Goal: Task Accomplishment & Management: Use online tool/utility

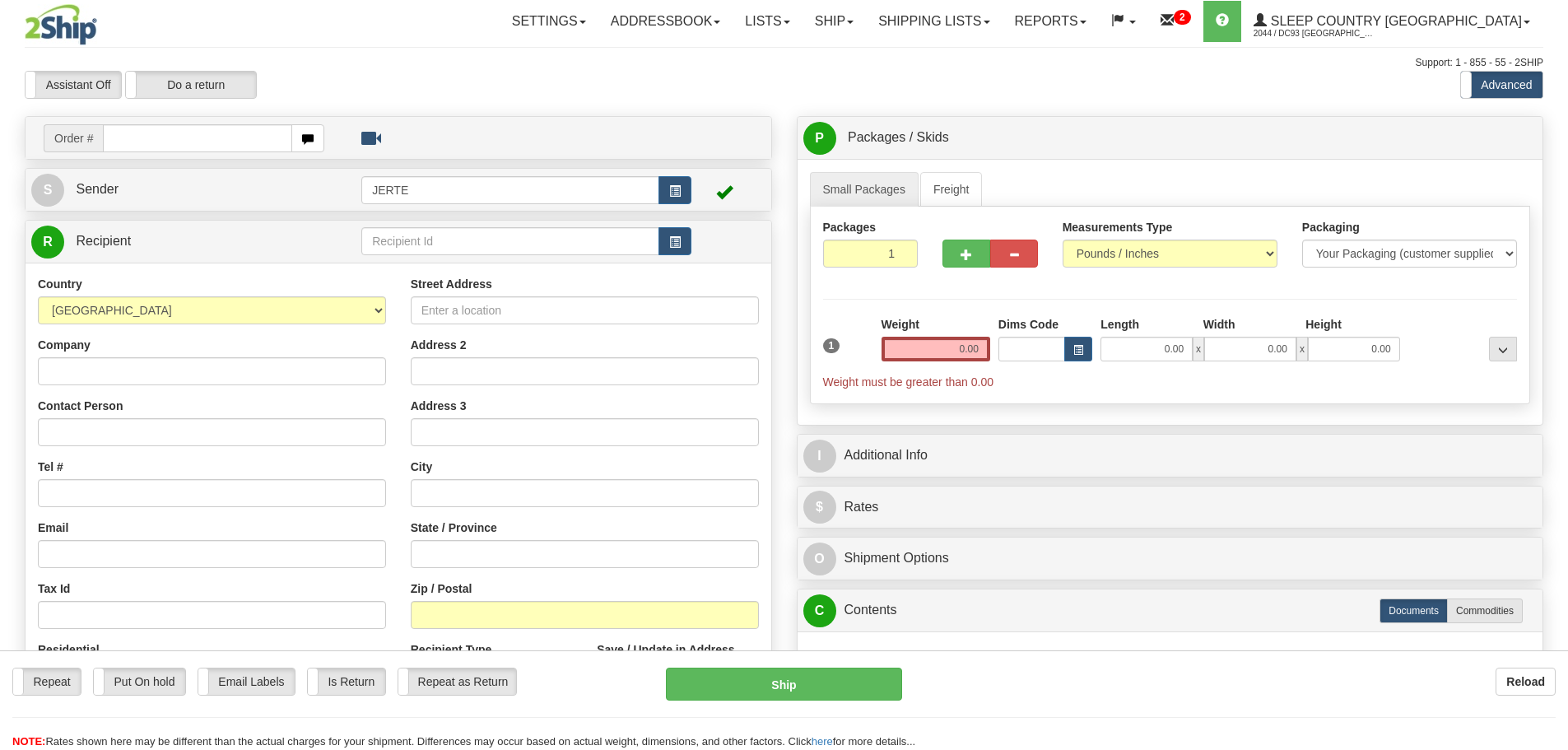
select select "BE"
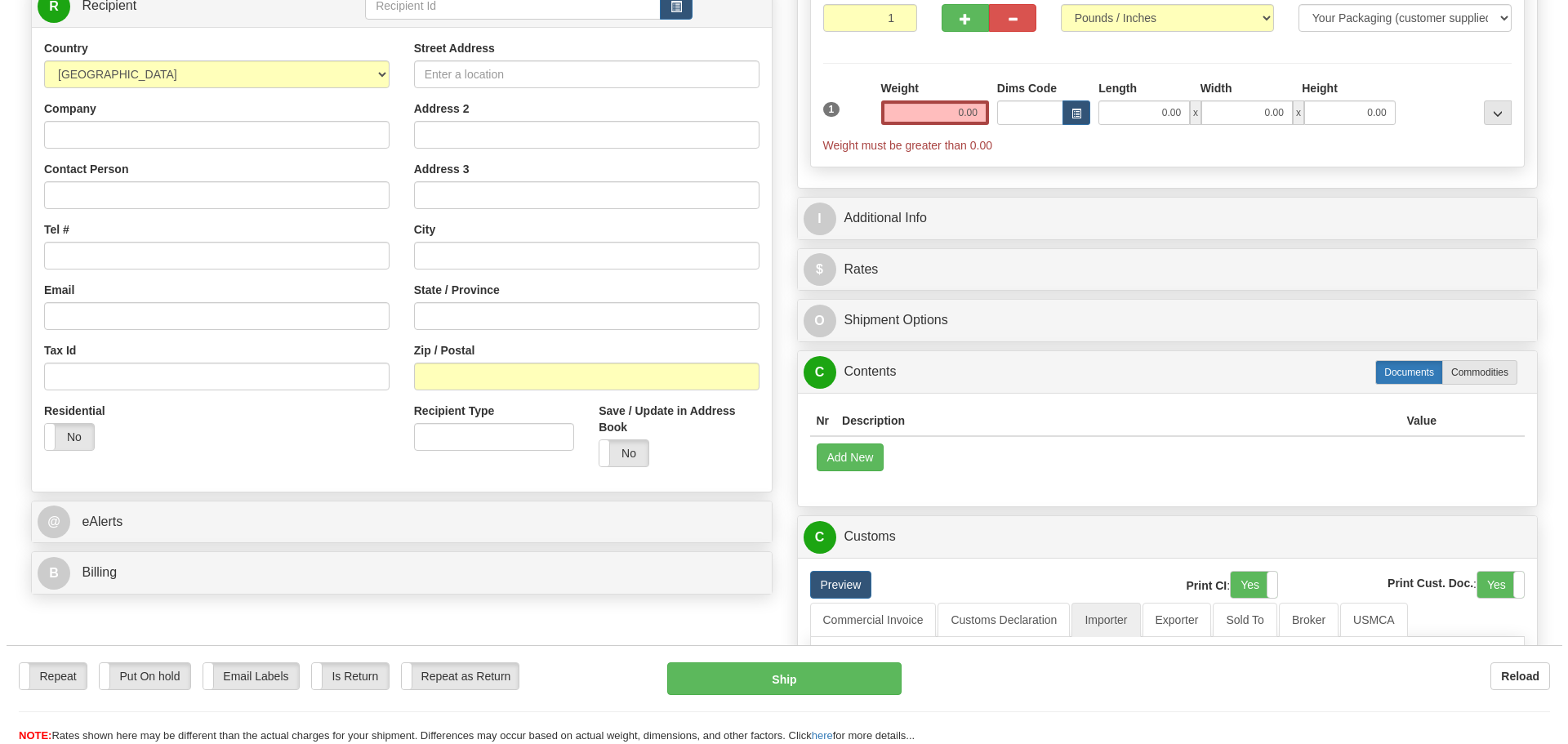
scroll to position [245, 0]
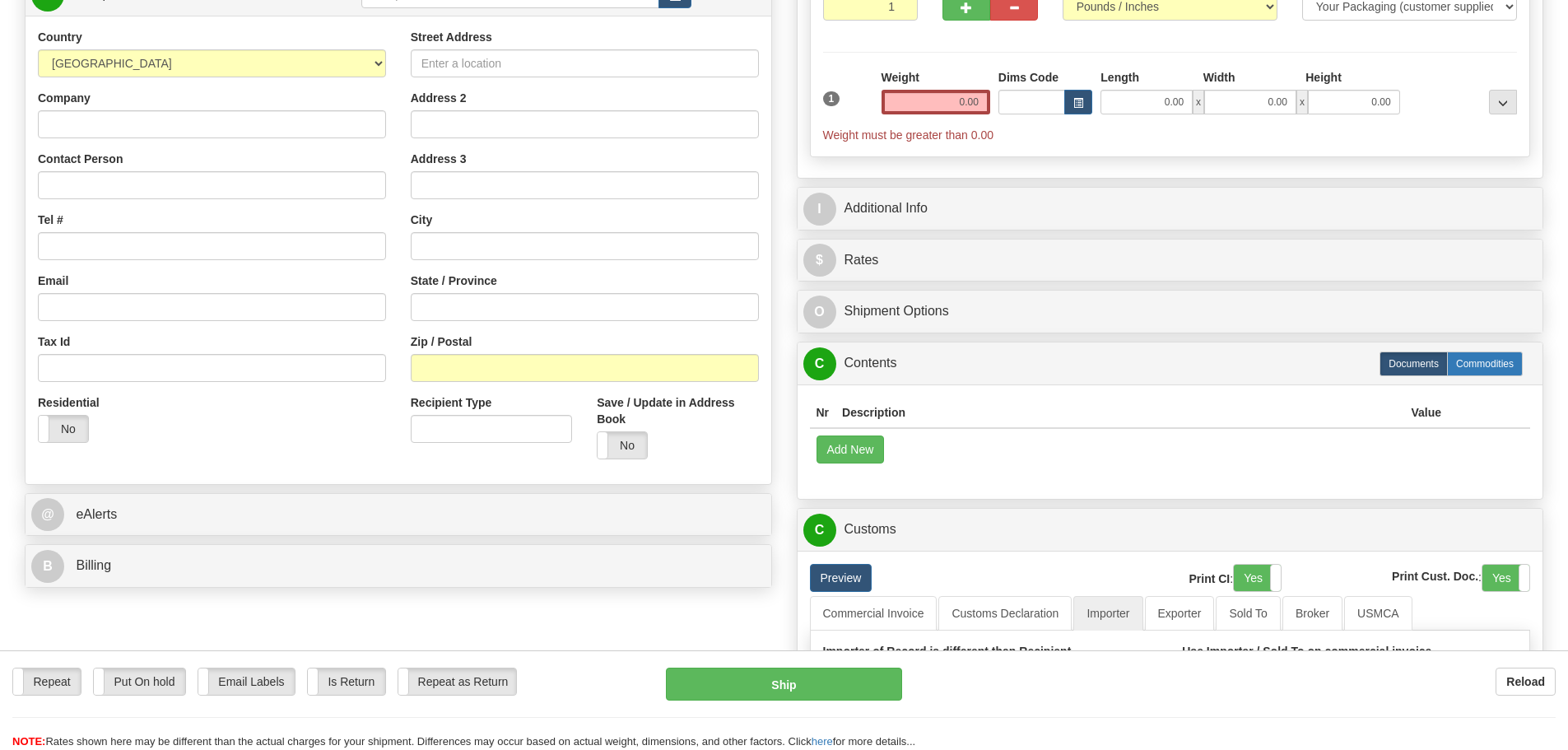
click at [1486, 354] on label "Commodities" at bounding box center [1485, 364] width 75 height 25
radio input "true"
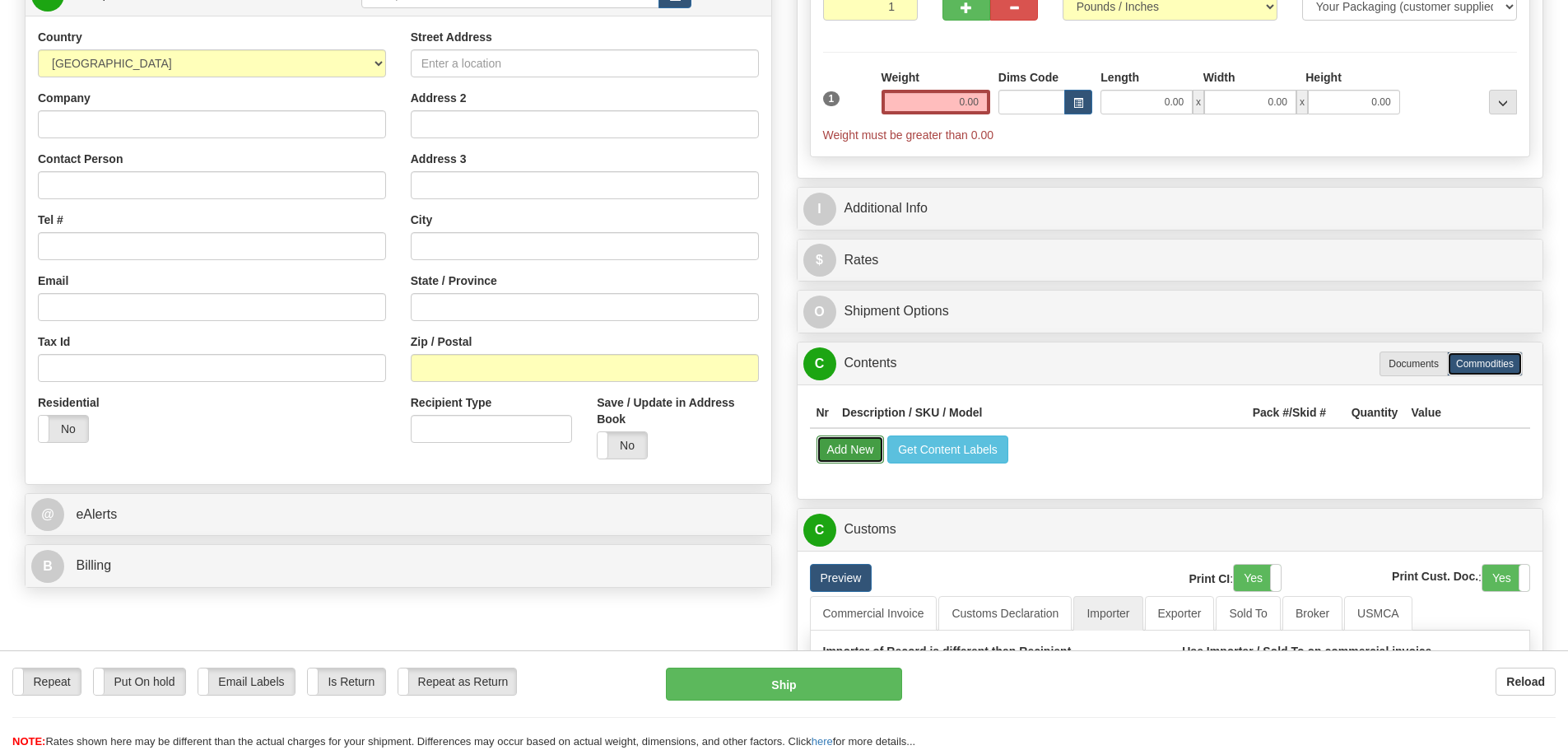
click at [864, 445] on button "Add New" at bounding box center [851, 450] width 69 height 28
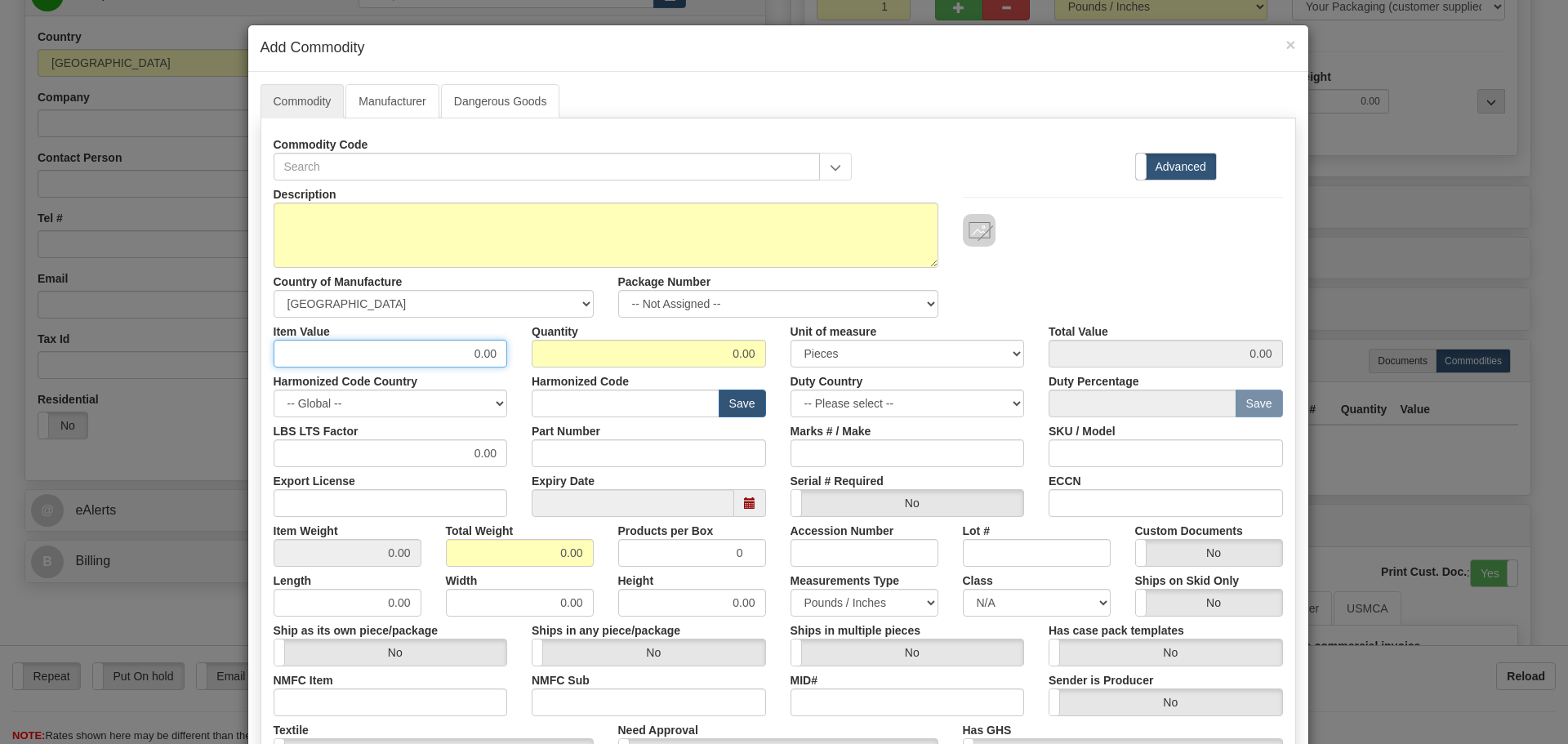
drag, startPoint x: 404, startPoint y: 354, endPoint x: 584, endPoint y: 335, distance: 181.0
click at [580, 337] on div "Item Value 0.00 Quantity 0.00 Unit of measure 3 Thousand Square Inches Adjustme…" at bounding box center [778, 342] width 1034 height 50
click at [720, 352] on input "0.00" at bounding box center [648, 353] width 234 height 28
drag, startPoint x: 691, startPoint y: 346, endPoint x: 819, endPoint y: 331, distance: 128.9
click at [819, 331] on div "Item Value 0.00 Quantity 0.00 Unit of measure 3 Thousand Square Inches Adjustme…" at bounding box center [778, 342] width 1034 height 50
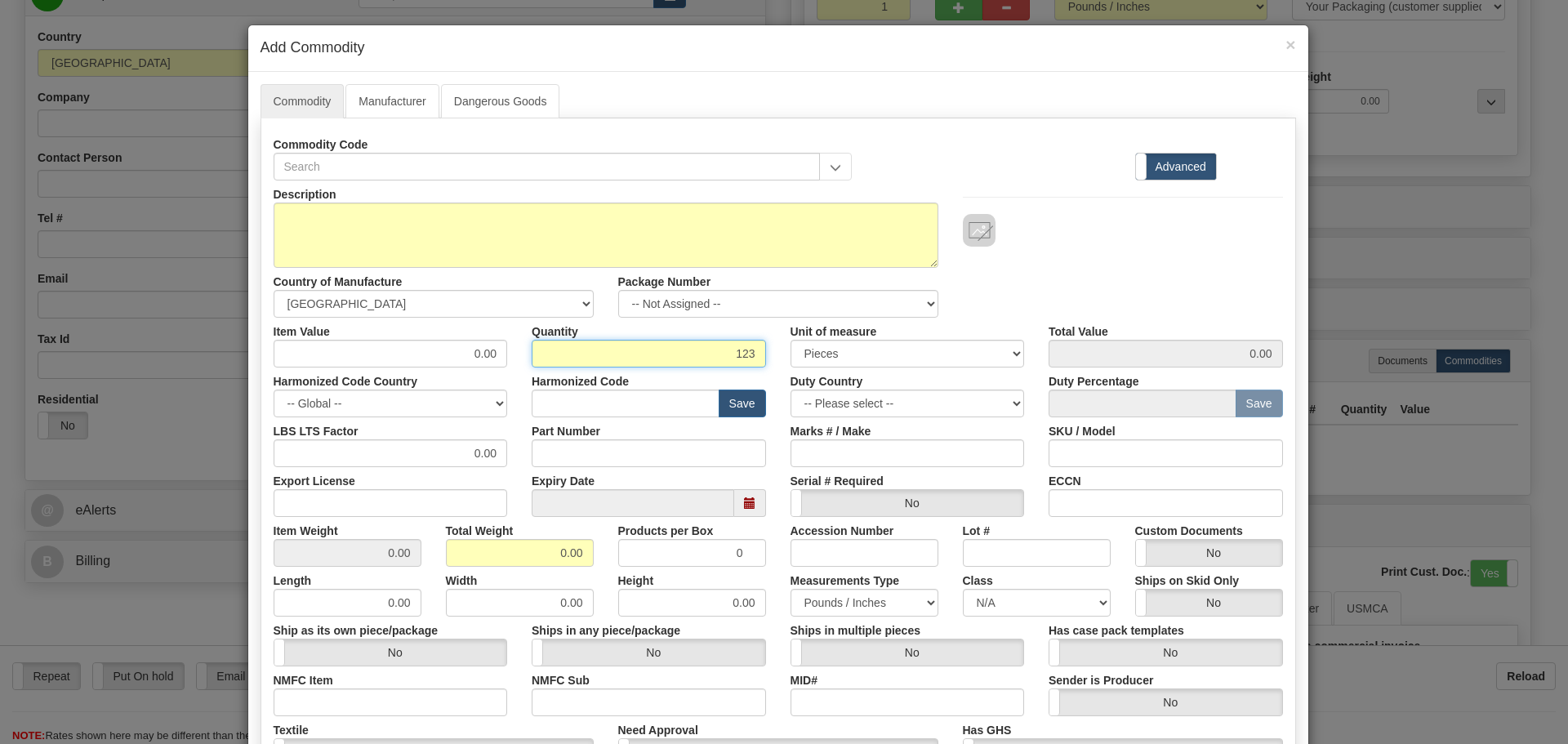
type input "123"
drag, startPoint x: 864, startPoint y: 321, endPoint x: 864, endPoint y: 344, distance: 23.0
click at [864, 321] on label "Unit of measure" at bounding box center [834, 329] width 87 height 22
click at [864, 340] on select "3 Thousand Square Inches Adjustments 56 Pound Bushel Bag Barrel Board Feet Box …" at bounding box center [907, 353] width 234 height 28
click at [864, 344] on select "3 Thousand Square Inches Adjustments 56 Pound Bushel Bag Barrel Board Feet Box …" at bounding box center [907, 353] width 234 height 28
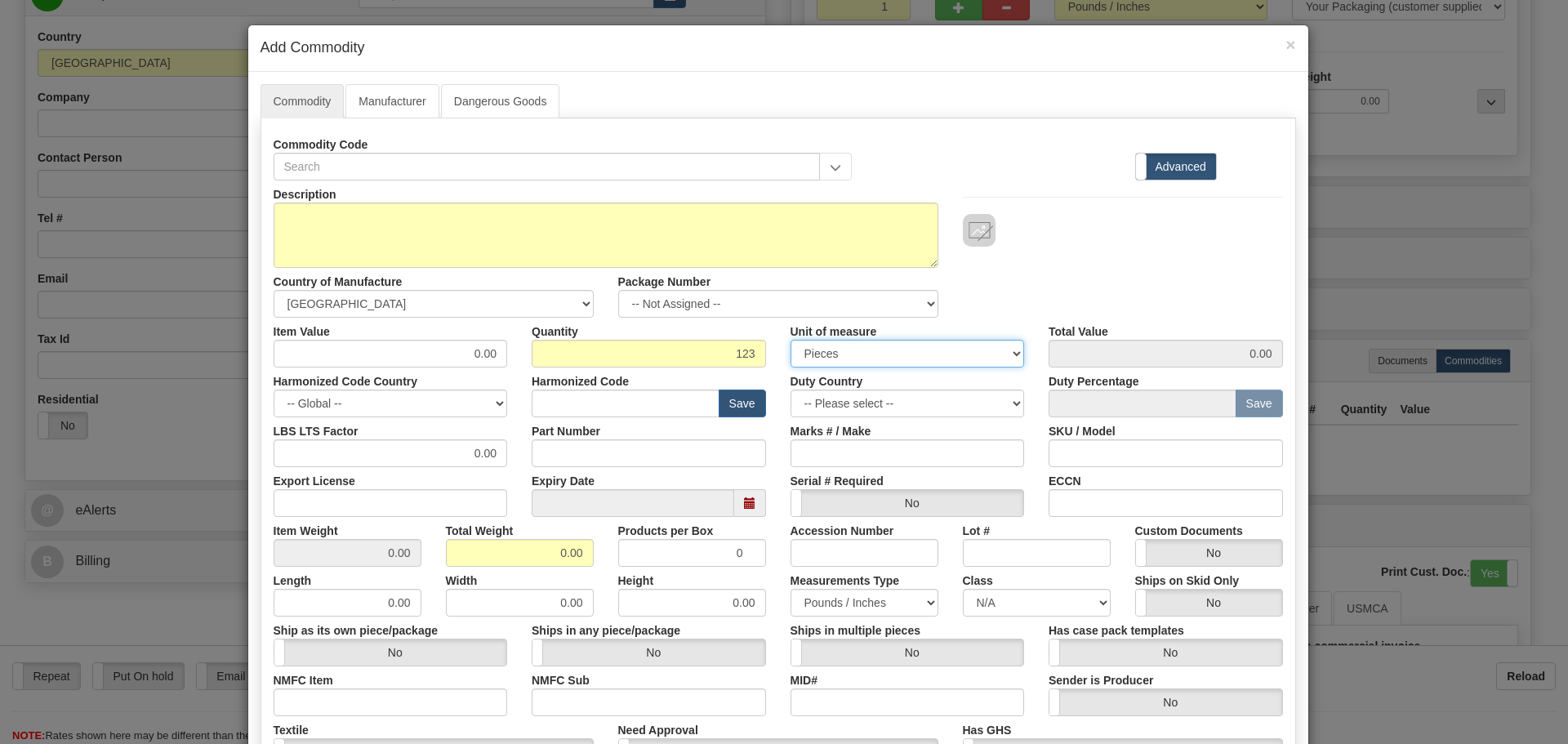
click at [859, 345] on select "3 Thousand Square Inches Adjustments 56 Pound Bushel Bag Barrel Board Feet Box …" at bounding box center [907, 353] width 234 height 28
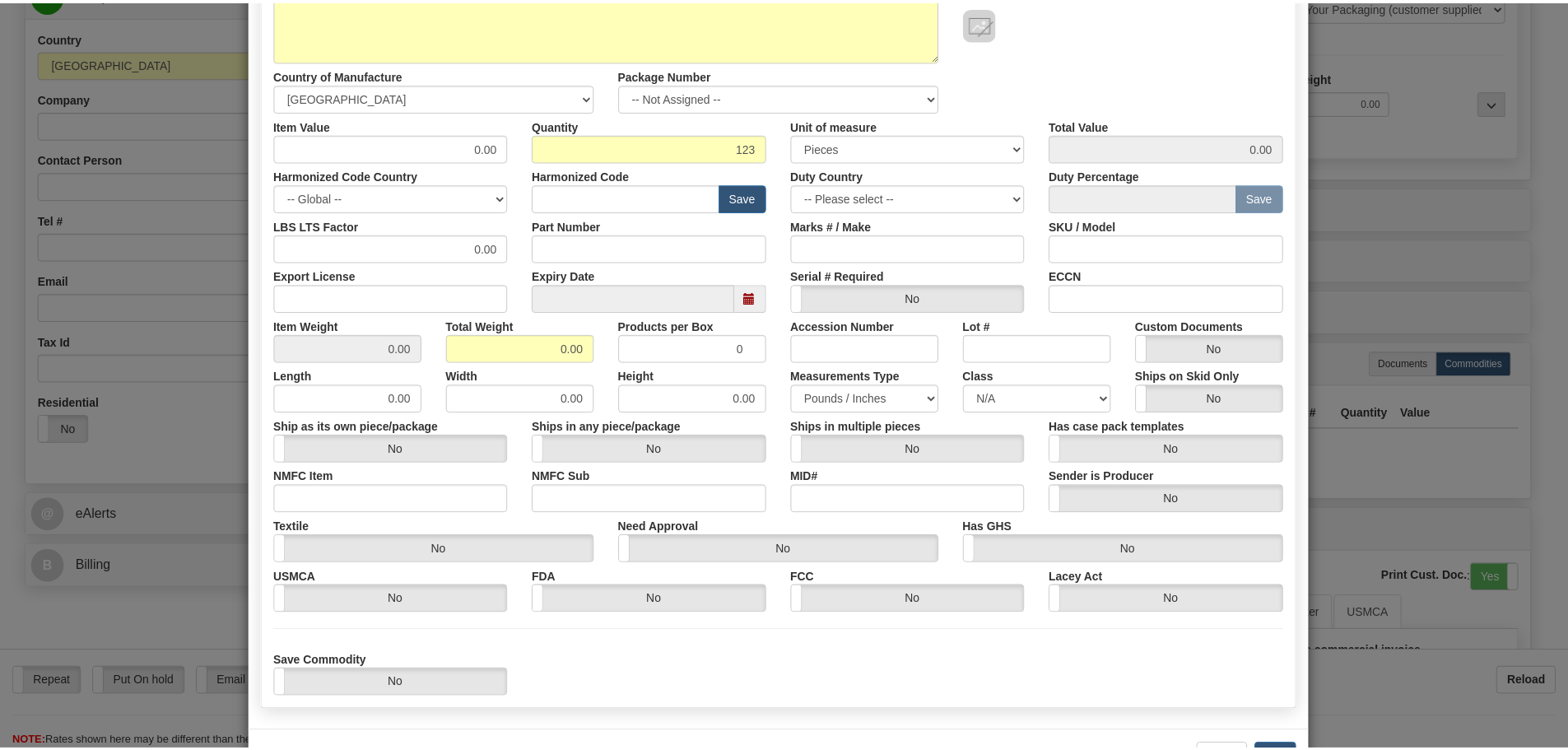
scroll to position [269, 0]
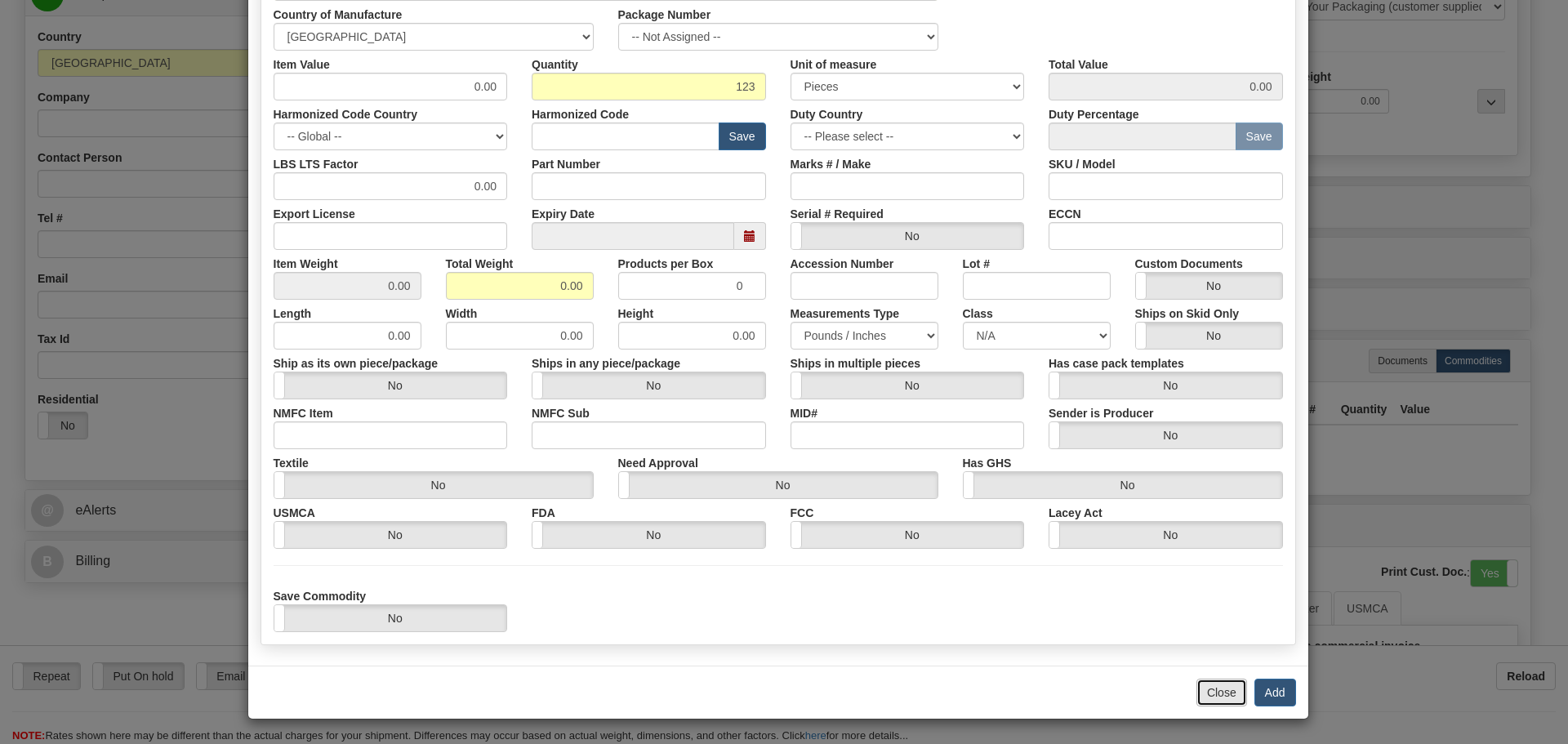
click at [1213, 696] on button "Close" at bounding box center [1222, 693] width 51 height 28
